Goal: Task Accomplishment & Management: Manage account settings

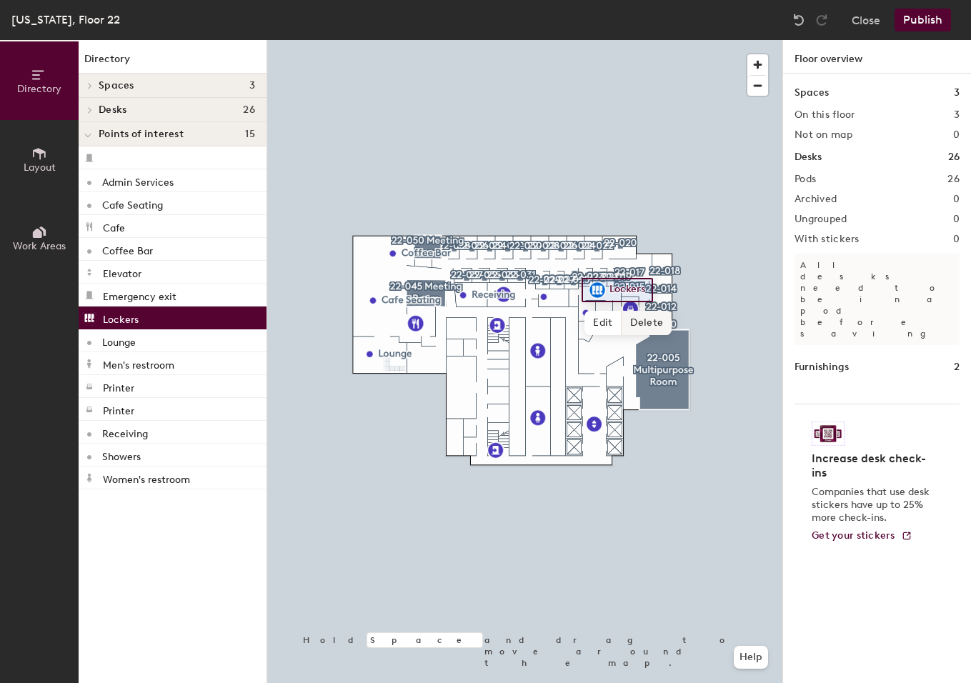
click at [640, 321] on span "Delete" at bounding box center [647, 323] width 50 height 24
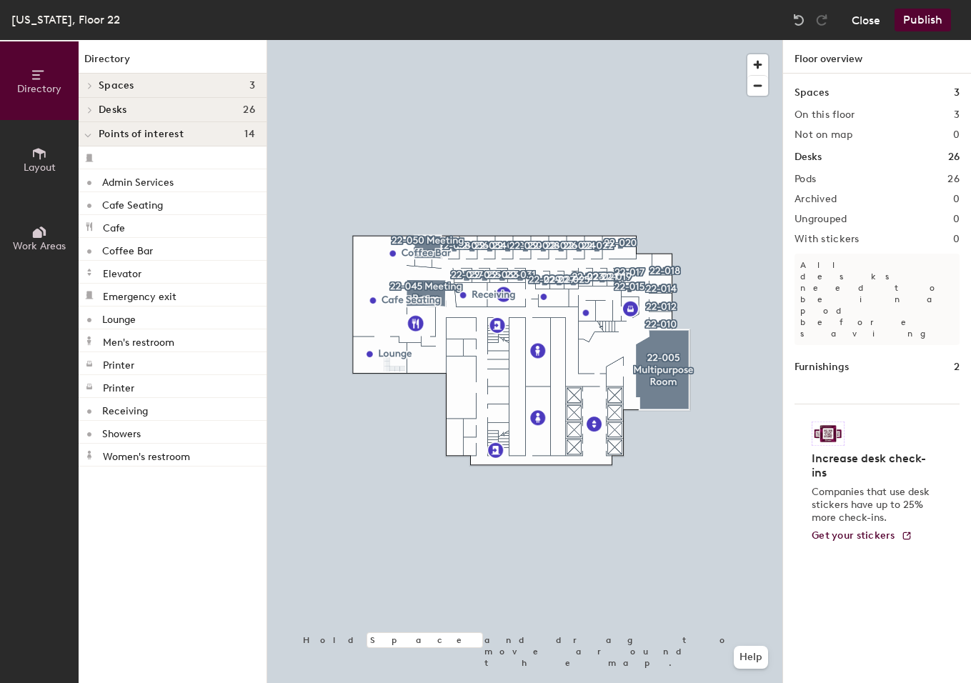
click at [879, 14] on button "Close" at bounding box center [866, 20] width 29 height 23
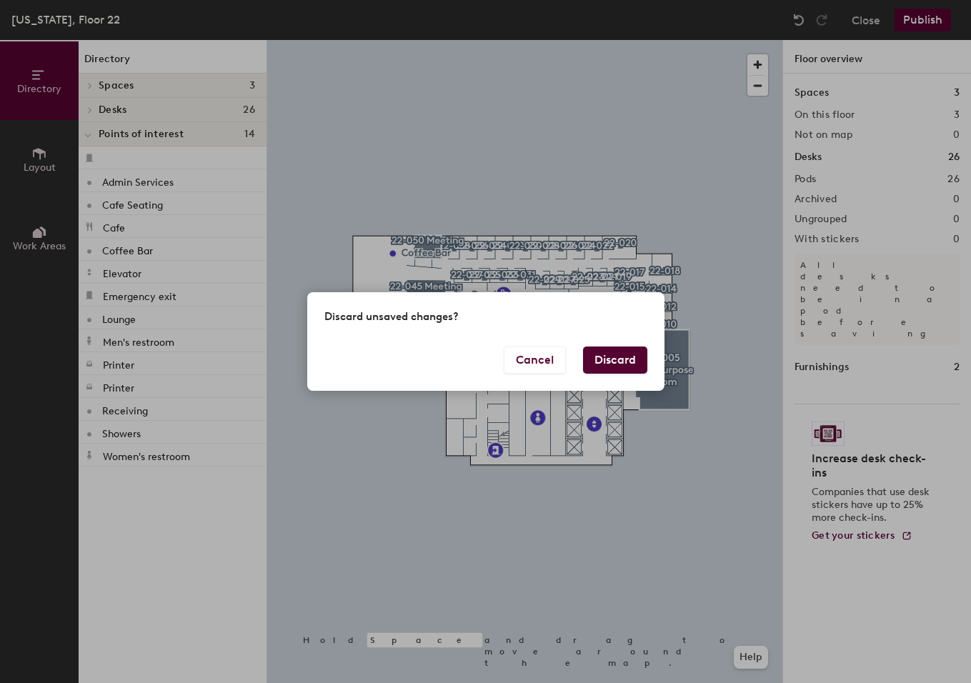
click at [629, 358] on button "Discard" at bounding box center [615, 360] width 64 height 27
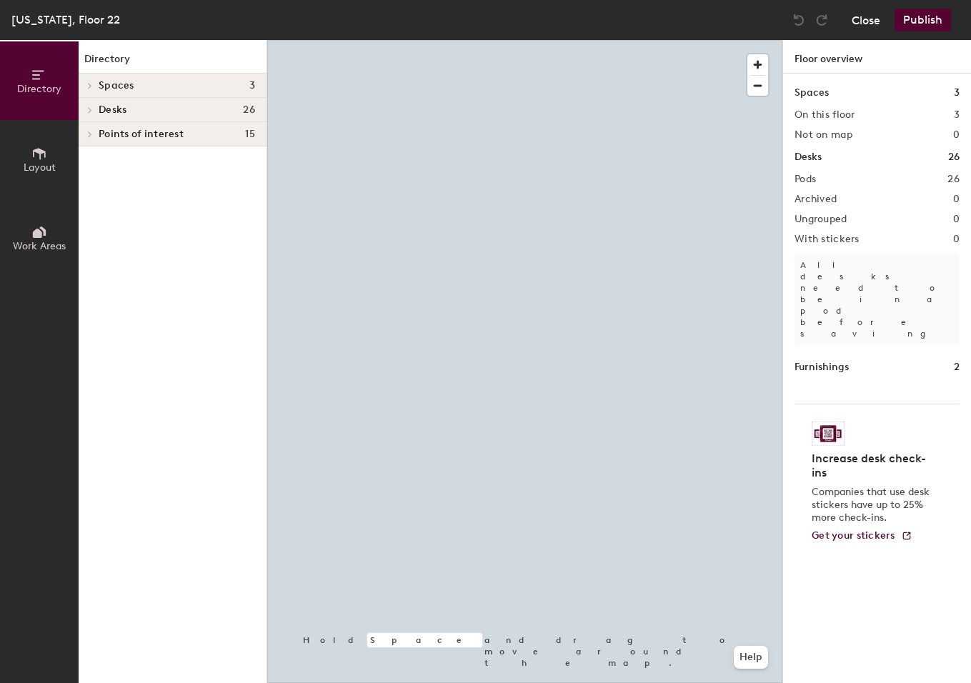
click at [876, 9] on button "Close" at bounding box center [866, 20] width 29 height 23
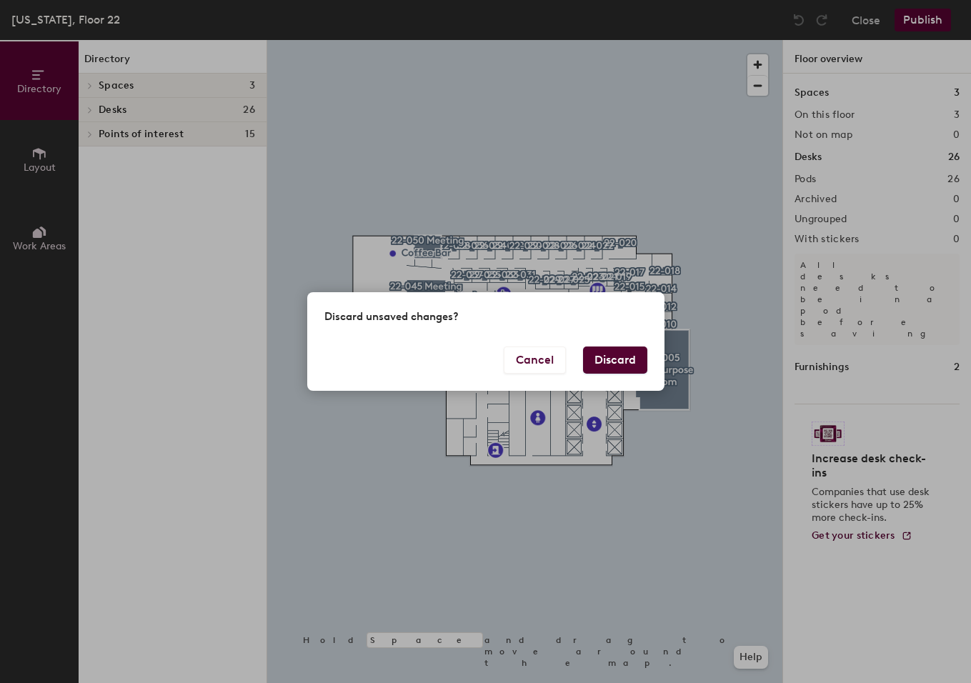
click at [615, 366] on button "Discard" at bounding box center [615, 360] width 64 height 27
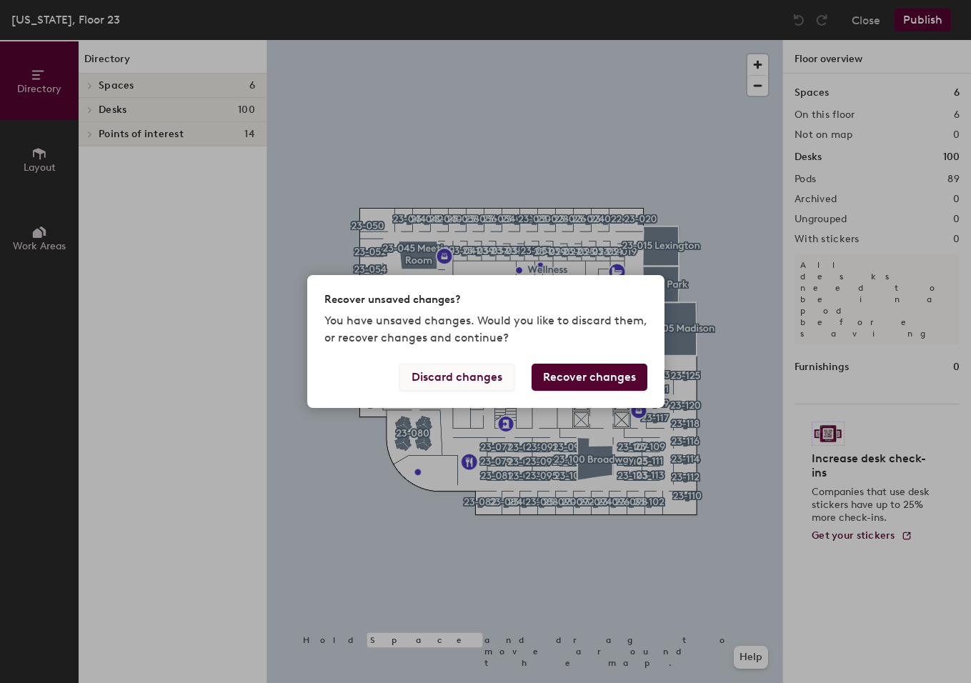
click at [466, 378] on button "Discard changes" at bounding box center [457, 377] width 115 height 27
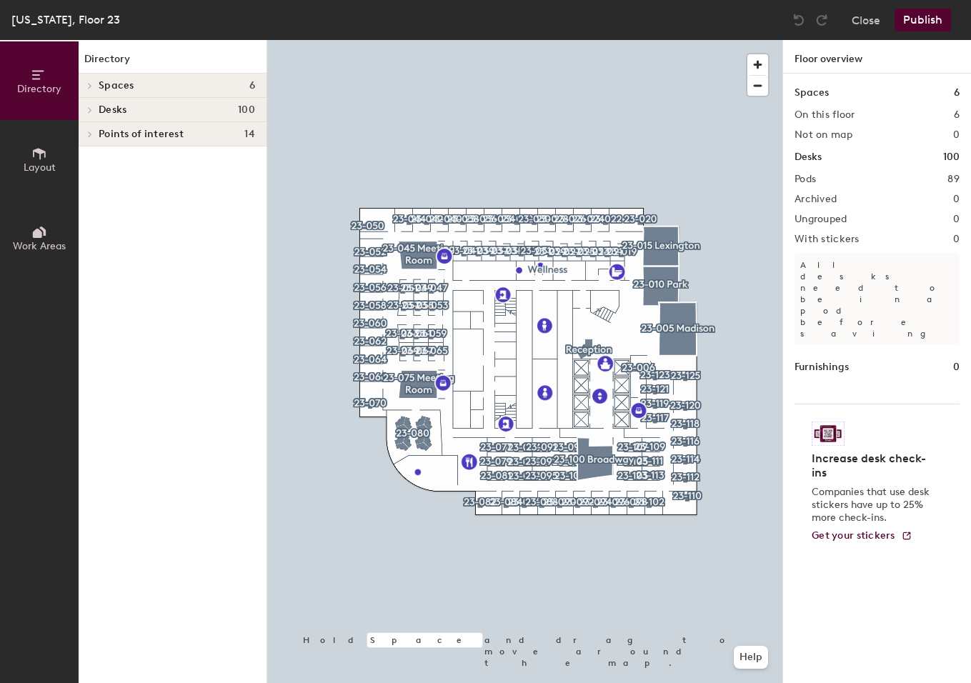
click at [884, 14] on div "Close Publish" at bounding box center [874, 20] width 172 height 23
click at [879, 16] on button "Close" at bounding box center [866, 20] width 29 height 23
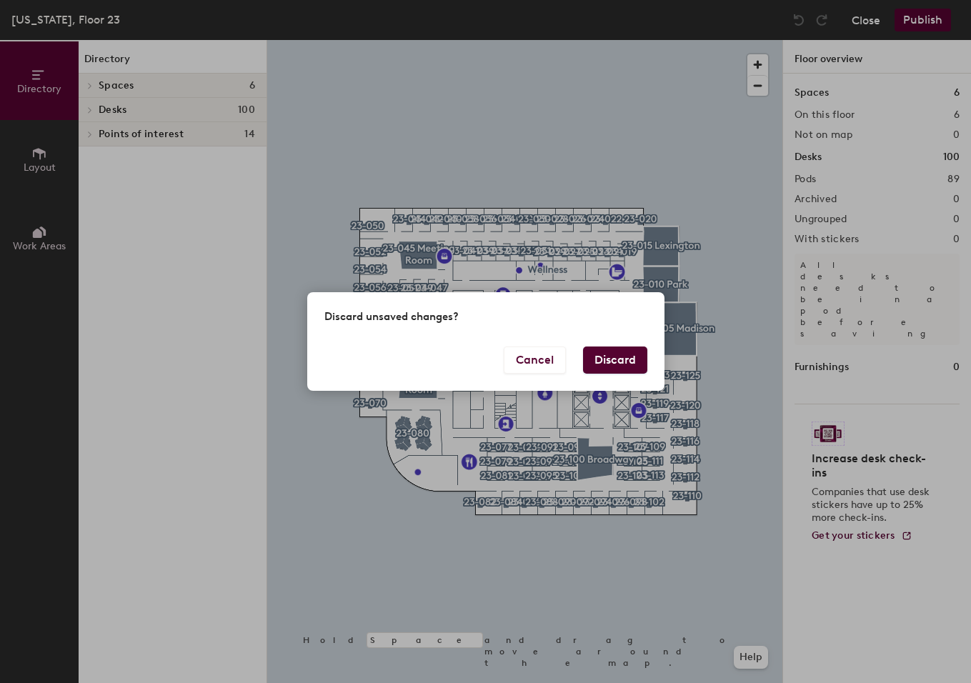
click at [862, 20] on div "Discard unsaved changes? Cancel Discard" at bounding box center [485, 341] width 971 height 683
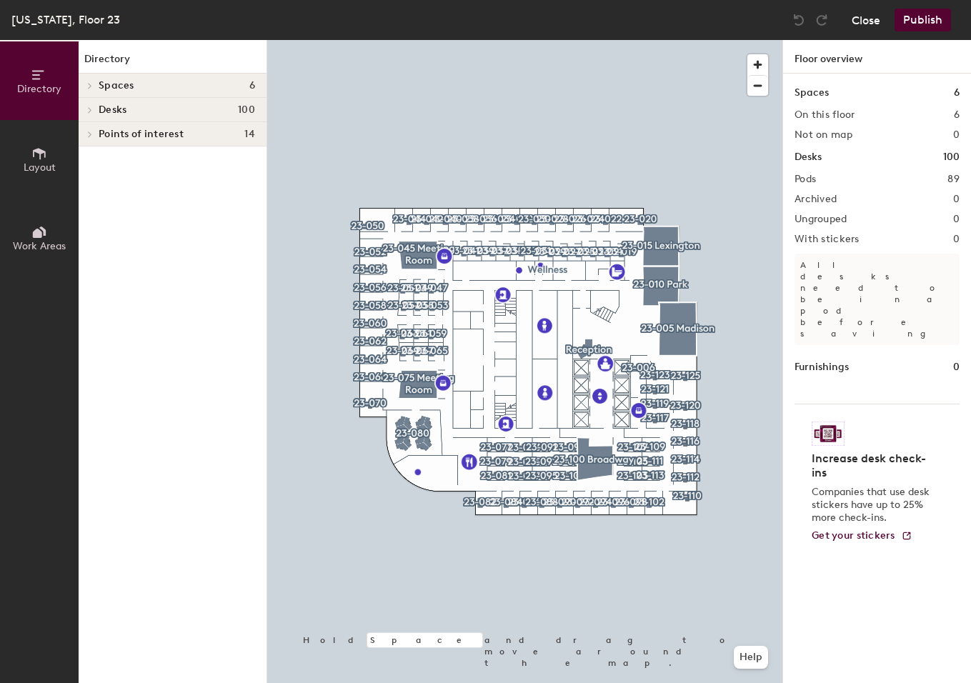
click at [866, 14] on button "Close" at bounding box center [866, 20] width 29 height 23
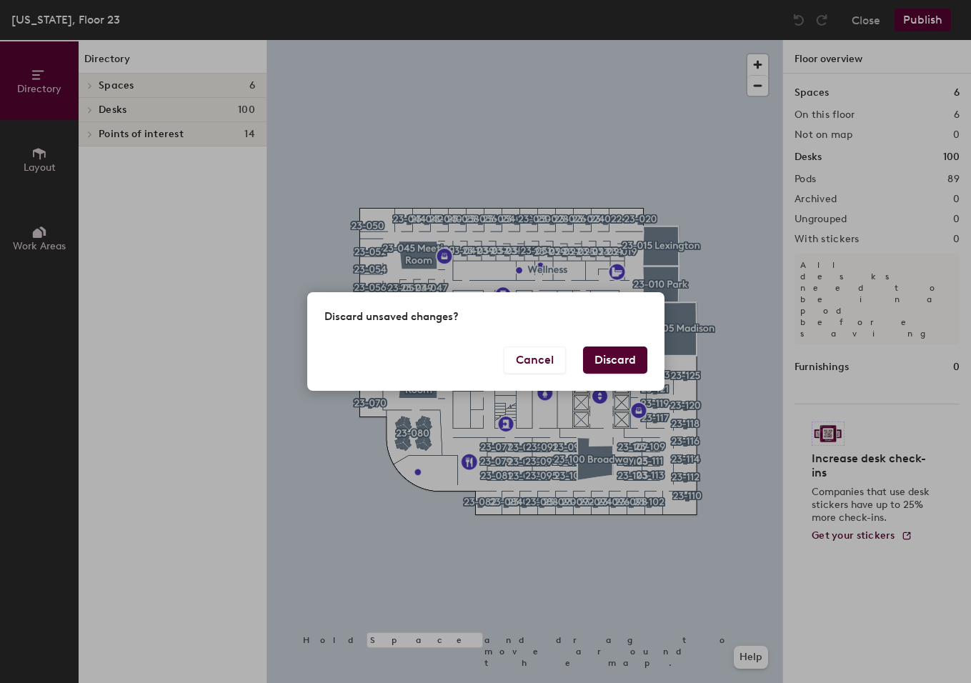
click at [610, 360] on button "Discard" at bounding box center [615, 360] width 64 height 27
